Goal: Find specific page/section: Find specific page/section

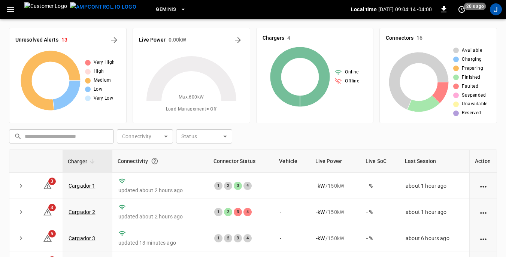
scroll to position [37, 0]
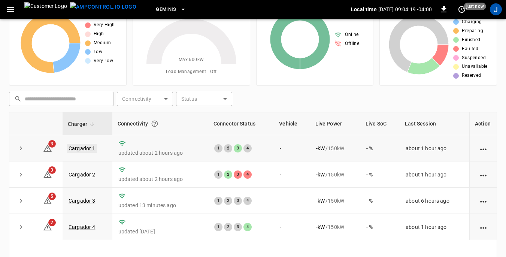
click at [85, 148] on link "Cargador 1" at bounding box center [82, 148] width 30 height 9
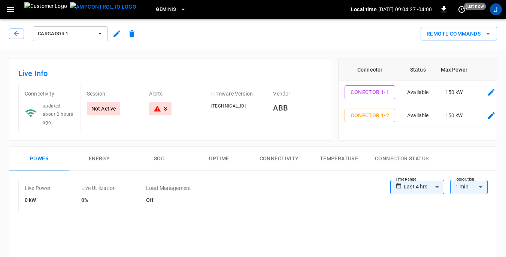
click at [99, 31] on icon "button" at bounding box center [99, 33] width 7 height 7
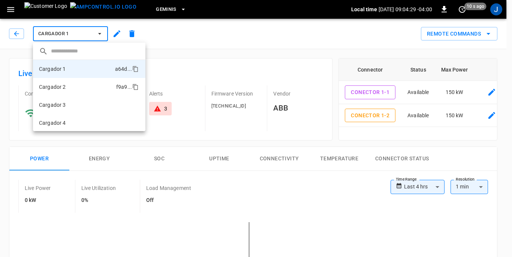
click at [72, 88] on li "Cargador 2 f9a9 ..." at bounding box center [89, 87] width 112 height 18
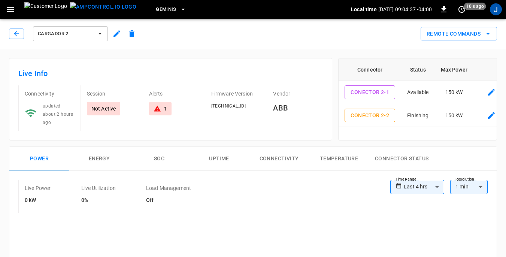
click at [101, 34] on icon "button" at bounding box center [99, 33] width 7 height 7
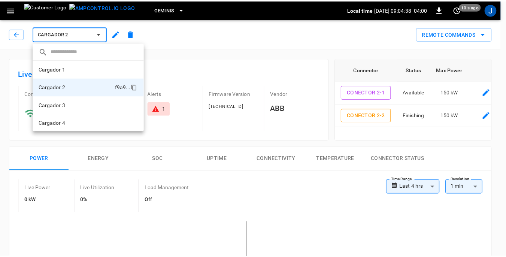
scroll to position [1, 0]
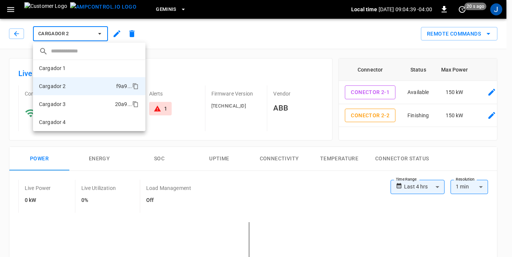
click at [70, 104] on li "Cargador 3 20a9 ..." at bounding box center [89, 104] width 112 height 18
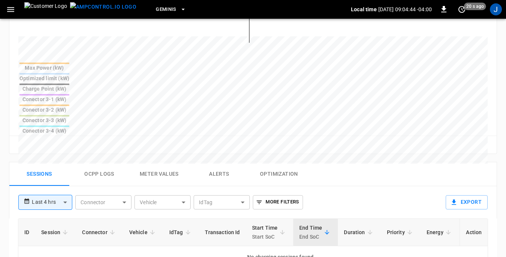
scroll to position [262, 0]
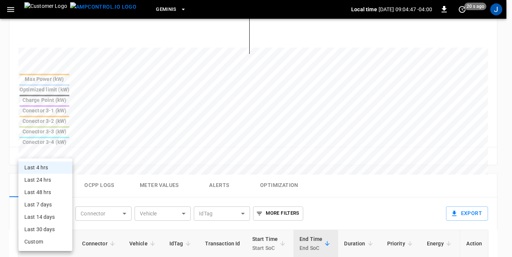
click at [66, 155] on body "**********" at bounding box center [256, 88] width 512 height 701
click at [48, 192] on li "Last 48 hrs" at bounding box center [45, 192] width 54 height 12
type input "**********"
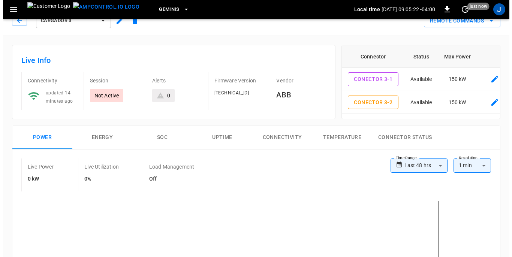
scroll to position [0, 0]
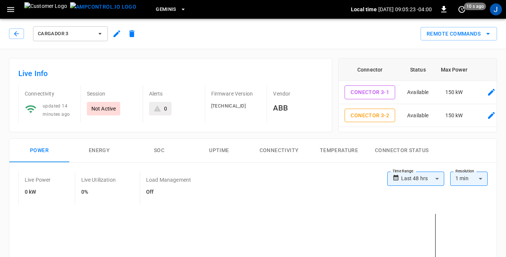
click at [102, 34] on icon "button" at bounding box center [99, 33] width 7 height 7
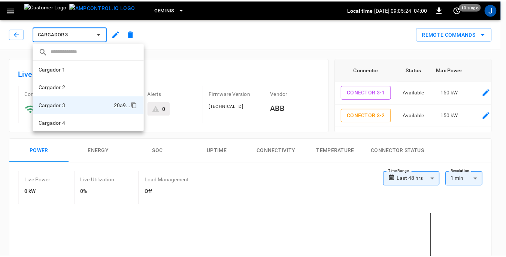
scroll to position [1, 0]
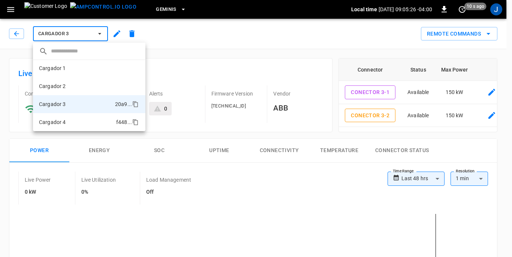
click at [60, 120] on p "Cargador 4" at bounding box center [52, 121] width 27 height 7
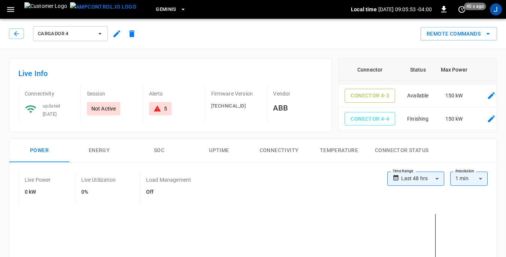
scroll to position [48, 0]
click at [19, 22] on div "Cargador 4" at bounding box center [72, 32] width 133 height 21
click at [18, 39] on div "Cargador 4" at bounding box center [74, 34] width 130 height 18
click at [18, 35] on icon "button" at bounding box center [16, 33] width 7 height 7
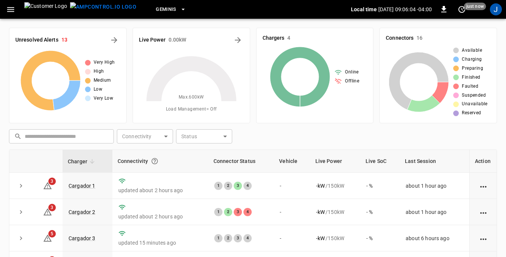
click at [9, 9] on icon "button" at bounding box center [10, 9] width 7 height 5
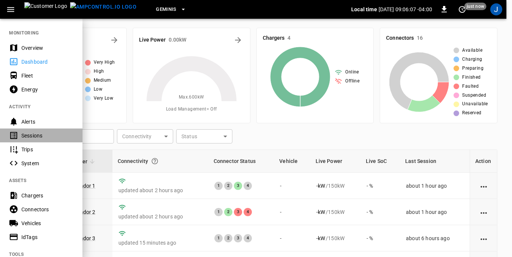
click at [27, 134] on div "Sessions" at bounding box center [47, 135] width 52 height 7
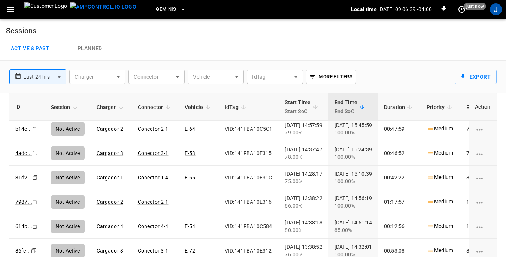
scroll to position [1243, 0]
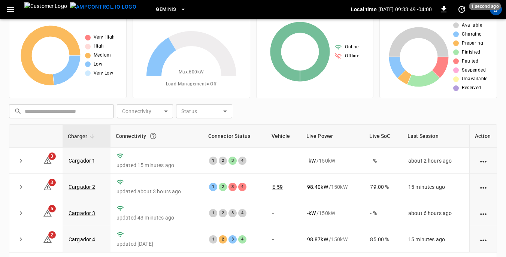
scroll to position [37, 0]
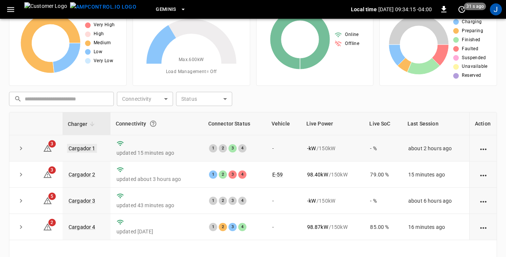
click at [81, 146] on link "Cargador 1" at bounding box center [82, 148] width 30 height 9
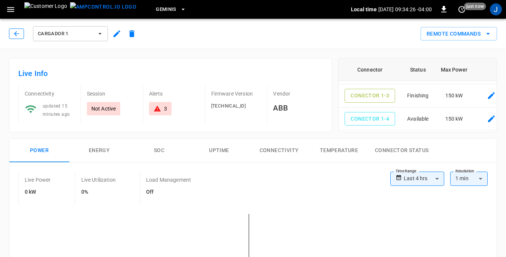
click at [16, 34] on icon "button" at bounding box center [16, 33] width 7 height 7
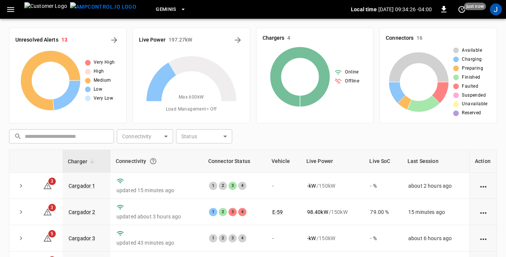
scroll to position [37, 0]
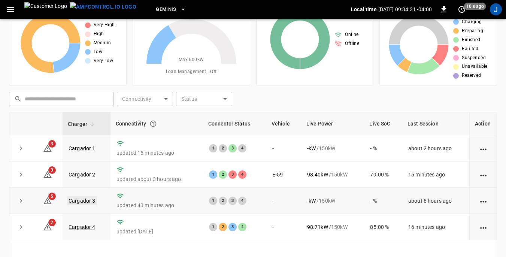
click at [86, 201] on link "Cargador 3" at bounding box center [82, 200] width 30 height 9
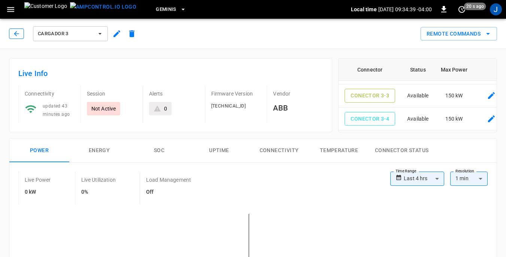
click at [17, 33] on icon "button" at bounding box center [16, 33] width 7 height 7
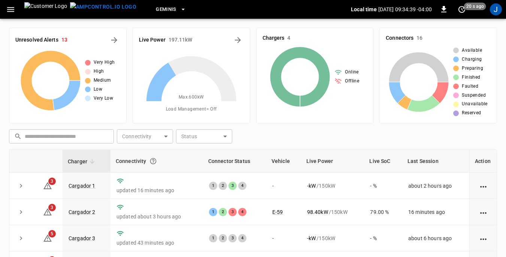
scroll to position [37, 0]
